Goal: Task Accomplishment & Management: Complete application form

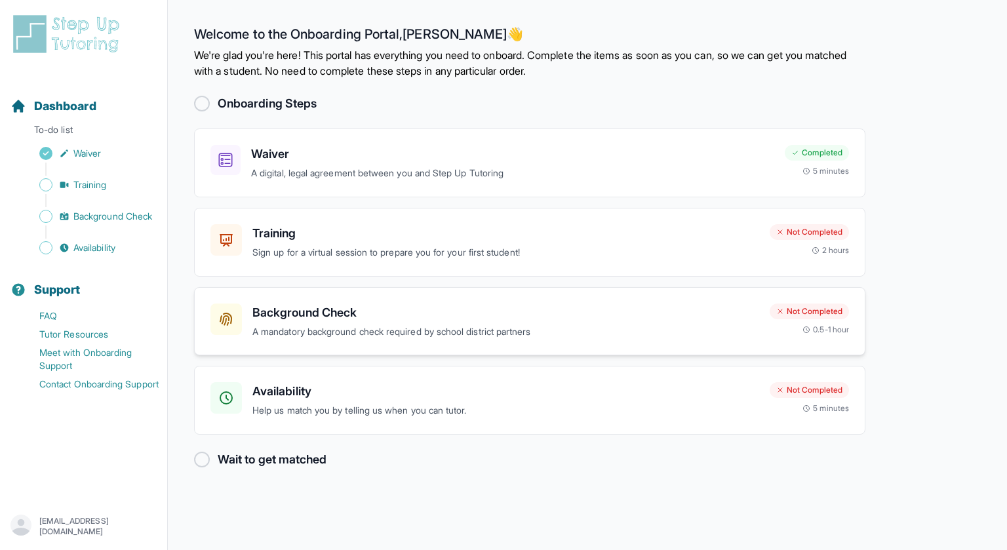
click at [433, 333] on p "A mandatory background check required by school district partners" at bounding box center [505, 332] width 507 height 15
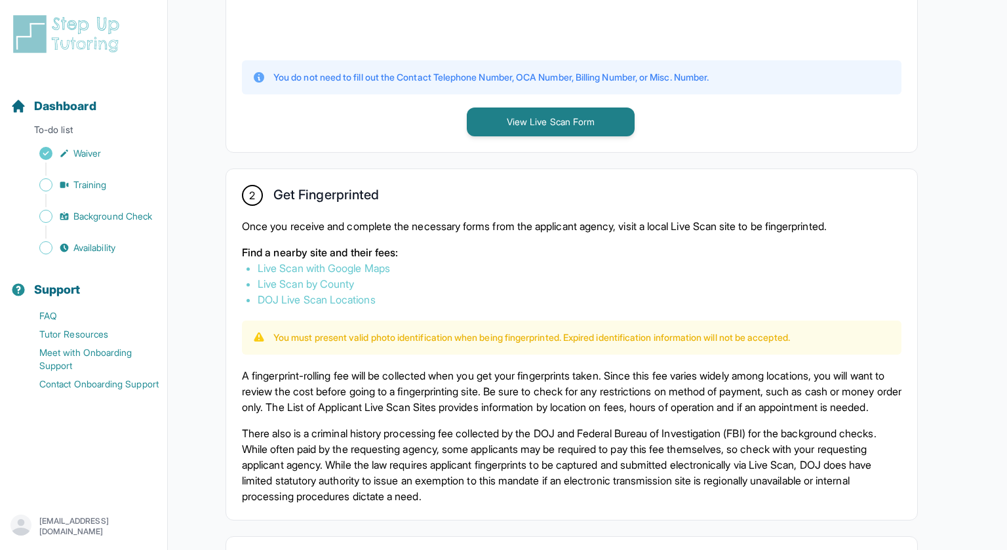
scroll to position [599, 0]
click at [502, 123] on button "View Live Scan Form" at bounding box center [551, 121] width 168 height 29
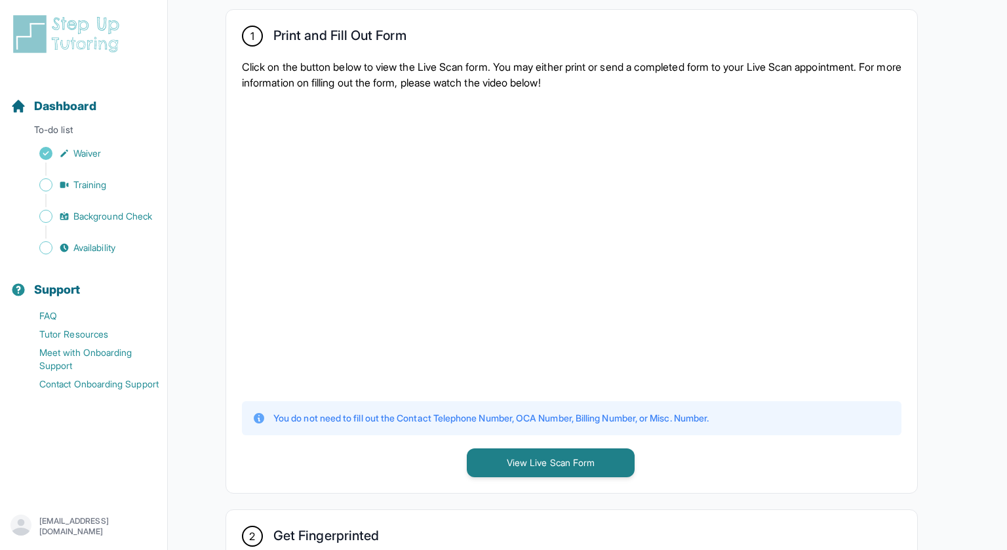
scroll to position [168, 0]
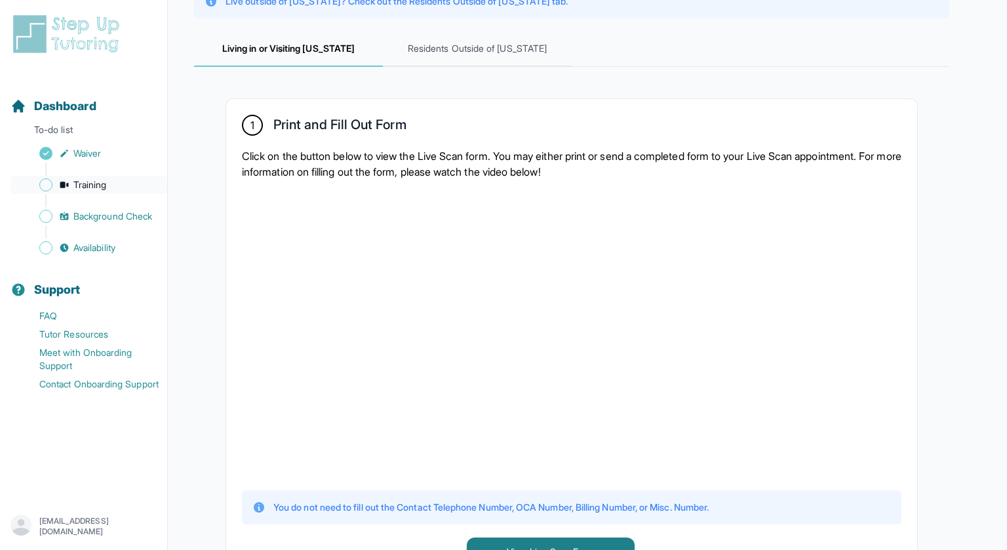
click at [88, 186] on span "Training" at bounding box center [89, 184] width 33 height 13
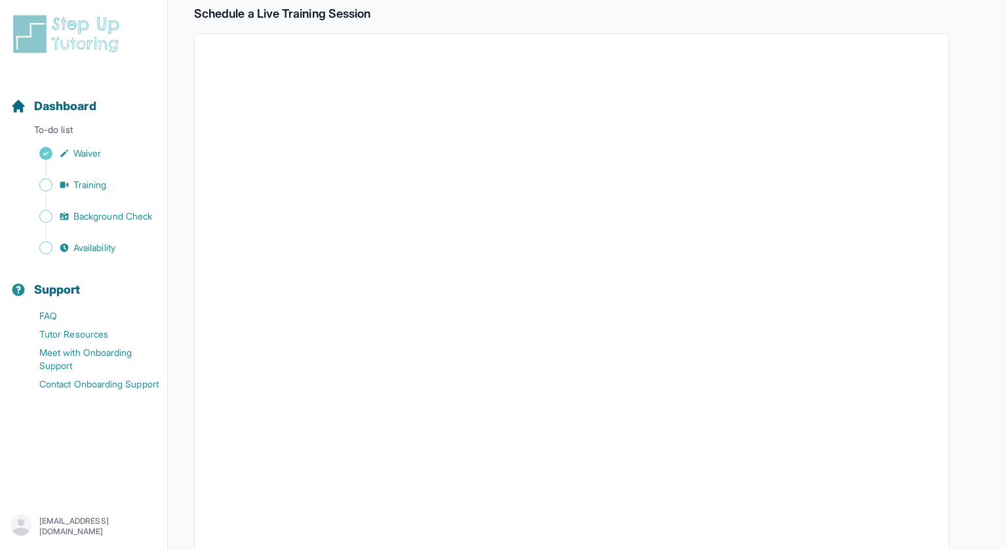
scroll to position [372, 0]
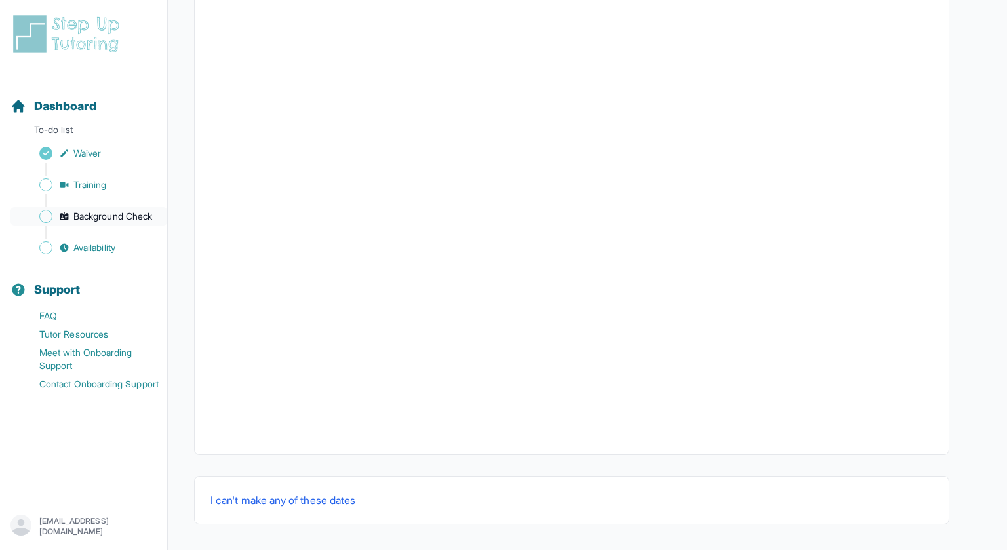
click at [140, 222] on span "Background Check" at bounding box center [112, 216] width 79 height 13
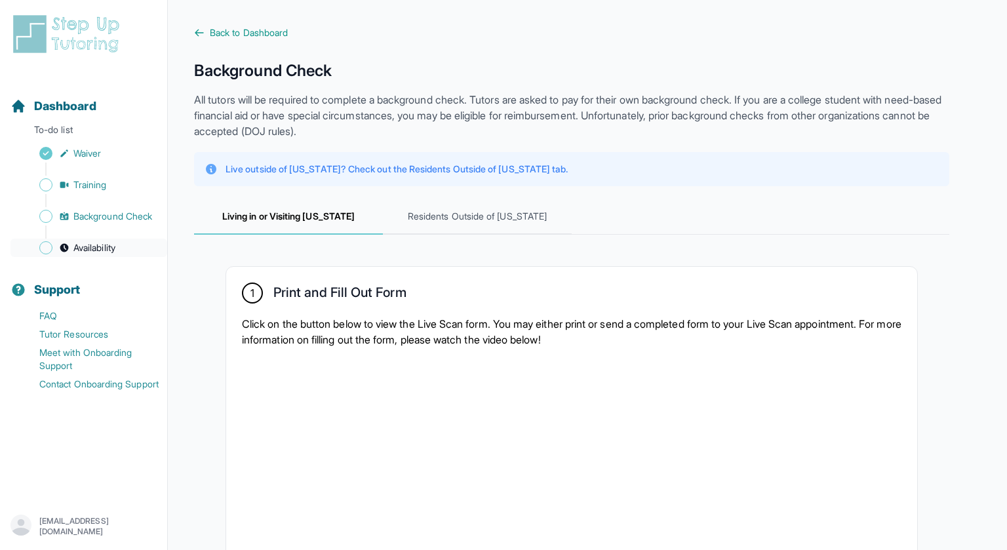
click at [137, 239] on link "Availability" at bounding box center [88, 248] width 157 height 18
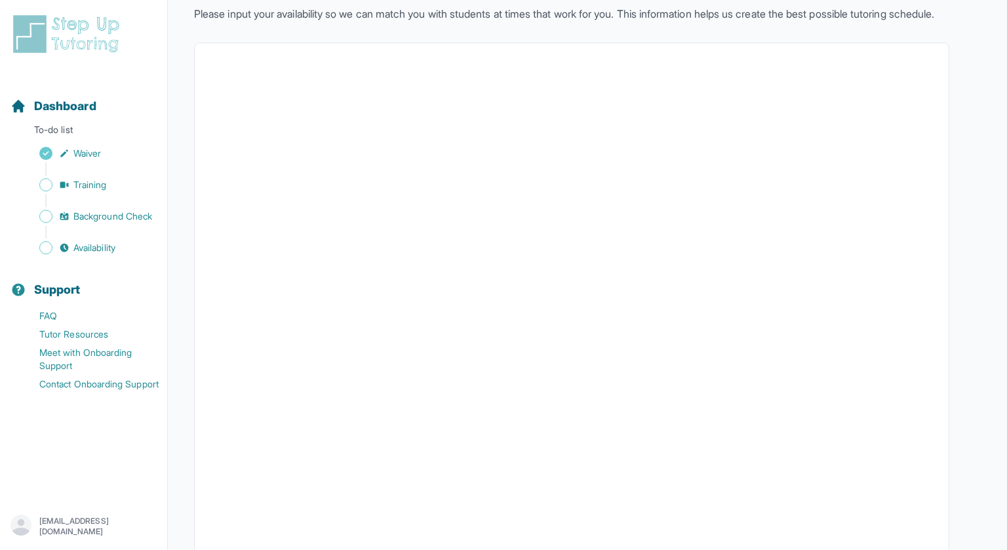
scroll to position [211, 0]
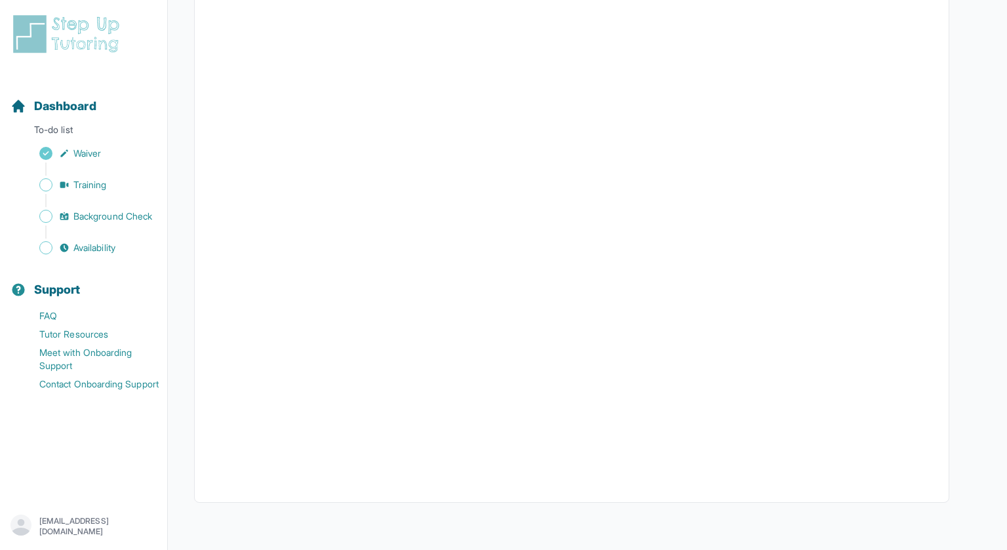
click at [117, 205] on div "Sidebar" at bounding box center [85, 200] width 151 height 13
click at [106, 193] on link "Training" at bounding box center [88, 185] width 157 height 18
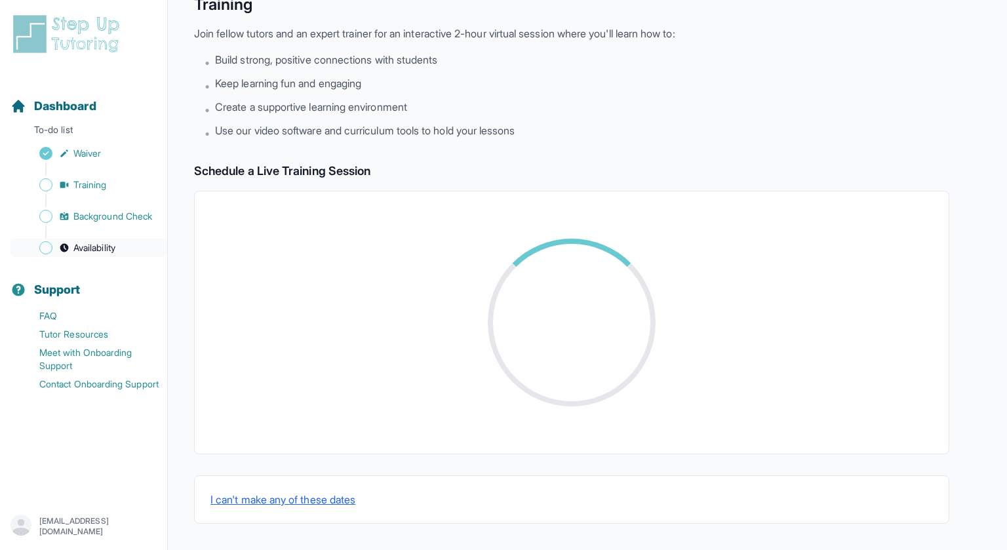
click at [102, 254] on link "Availability" at bounding box center [88, 248] width 157 height 18
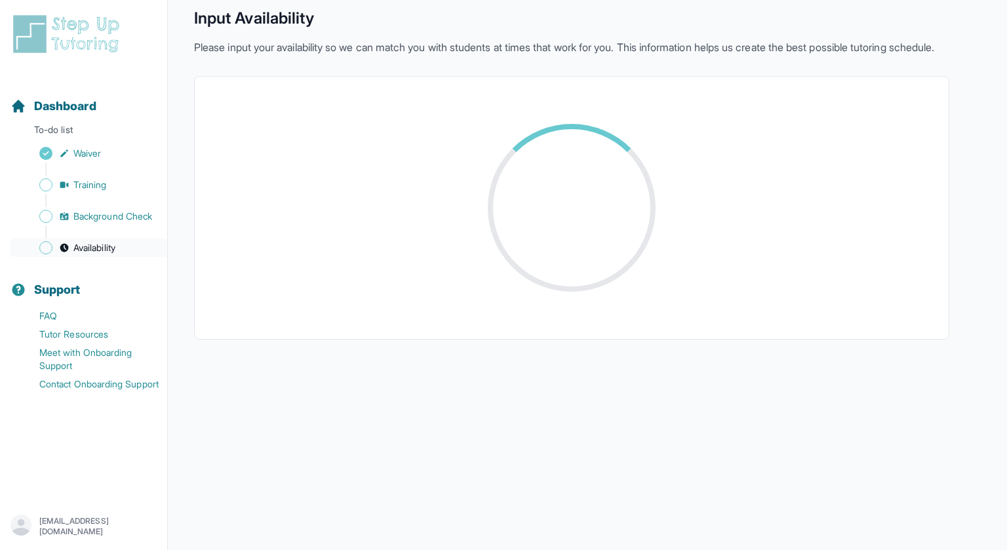
scroll to position [52, 0]
click at [99, 216] on span "Background Check" at bounding box center [112, 216] width 79 height 13
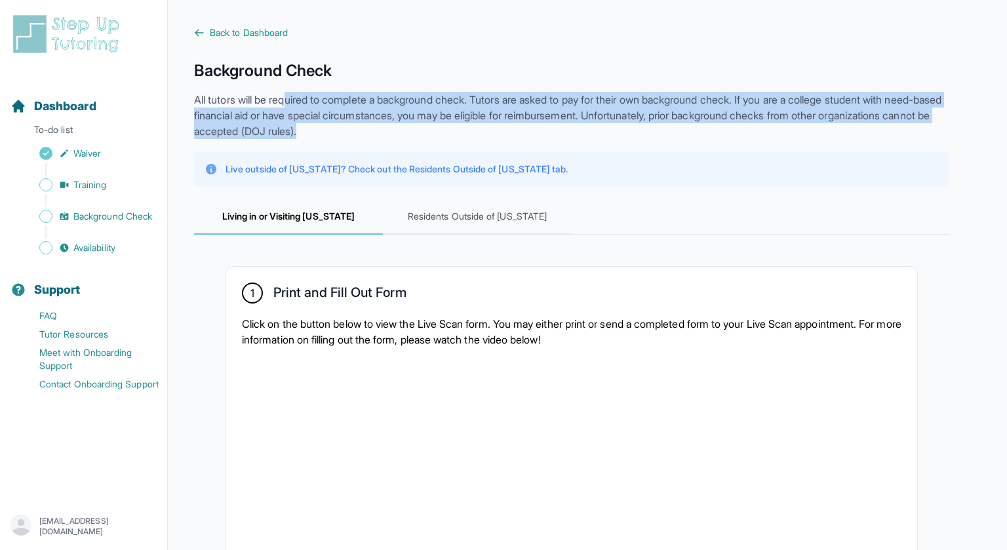
drag, startPoint x: 294, startPoint y: 101, endPoint x: 456, endPoint y: 131, distance: 164.7
click at [456, 131] on p "All tutors will be required to complete a background check. Tutors are asked to…" at bounding box center [571, 115] width 755 height 47
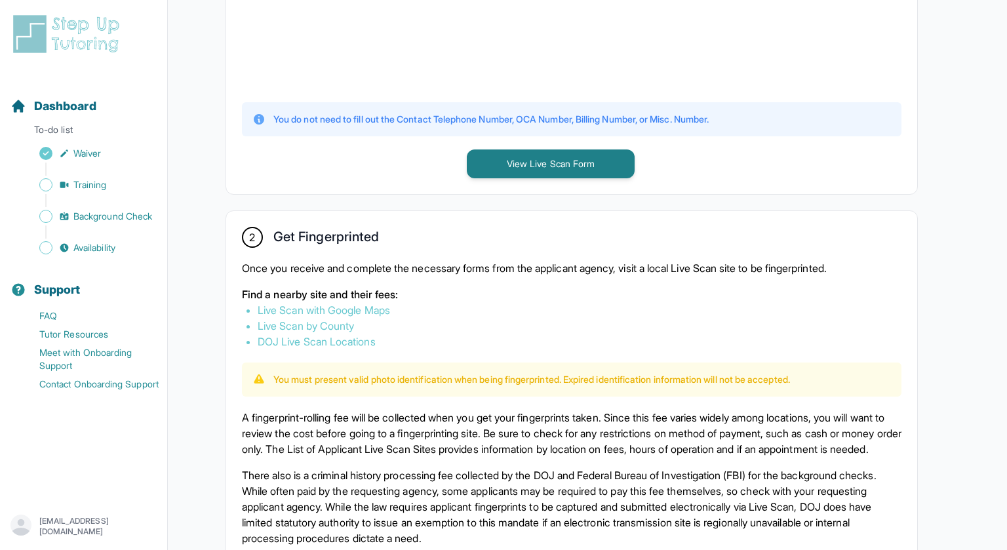
scroll to position [565, 0]
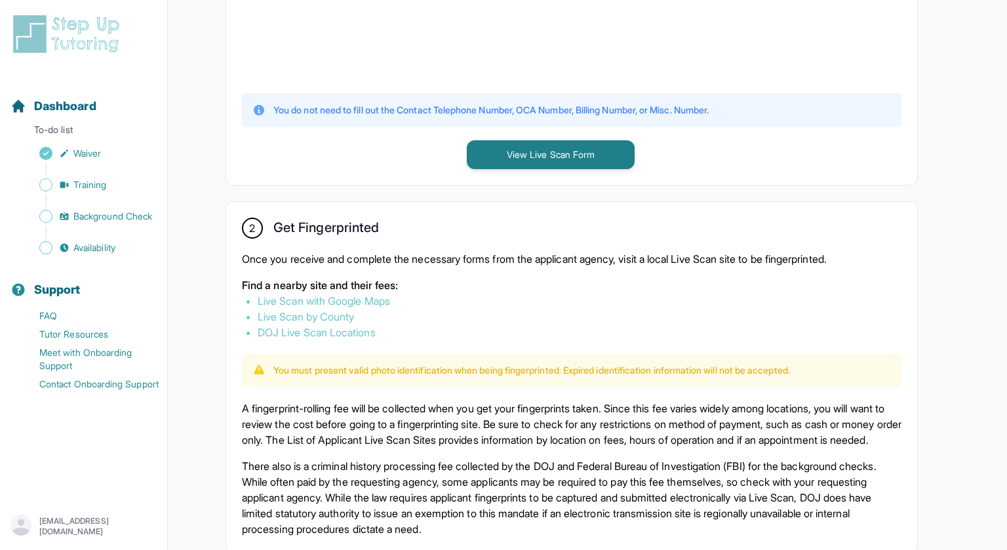
click at [313, 300] on link "Live Scan with Google Maps" at bounding box center [324, 300] width 132 height 13
